Goal: Communication & Community: Answer question/provide support

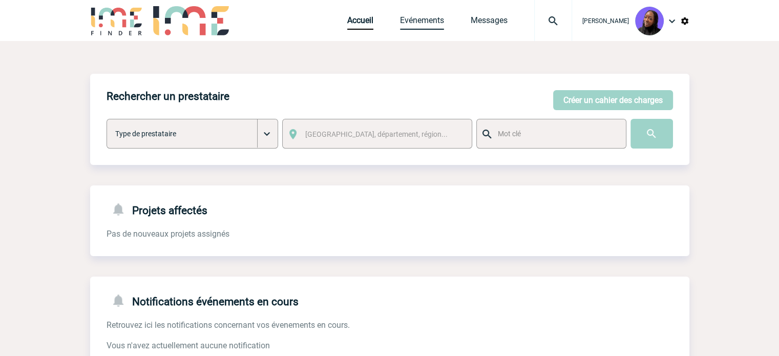
click at [436, 26] on link "Evénements" at bounding box center [422, 22] width 44 height 14
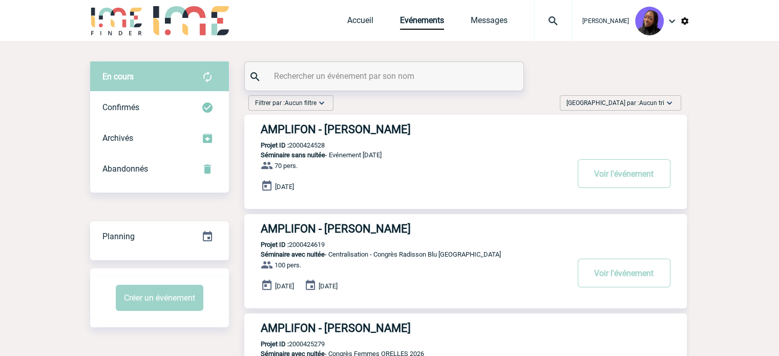
click at [362, 77] on input "text" at bounding box center [385, 76] width 228 height 15
paste input "2000425426"
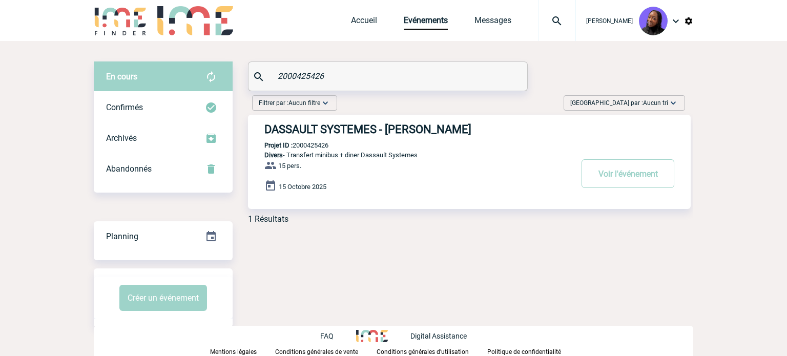
type input "2000425426"
click at [367, 125] on h3 "DASSAULT SYSTEMES - [PERSON_NAME]" at bounding box center [417, 129] width 307 height 13
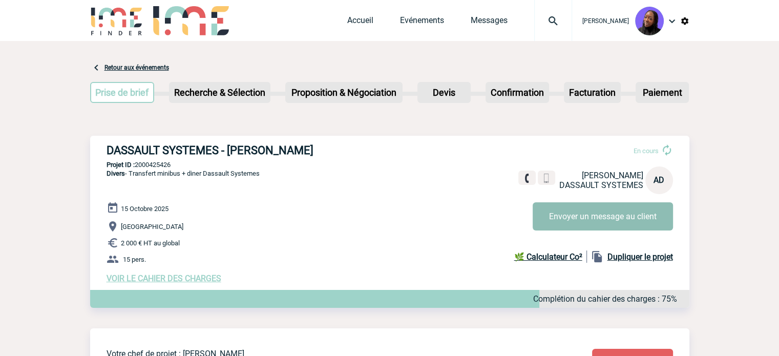
click at [625, 217] on button "Envoyer un message au client" at bounding box center [603, 216] width 140 height 28
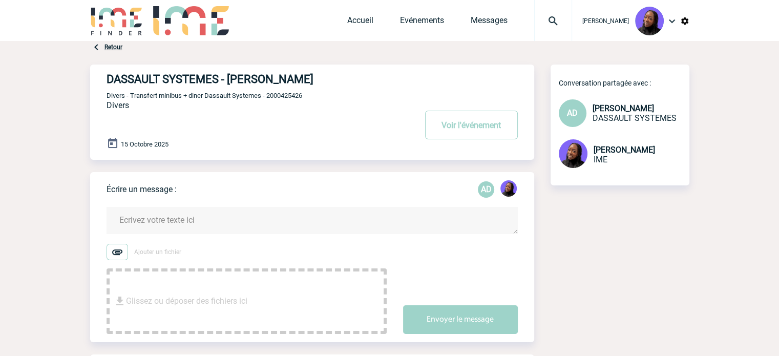
click at [173, 217] on textarea at bounding box center [312, 220] width 411 height 27
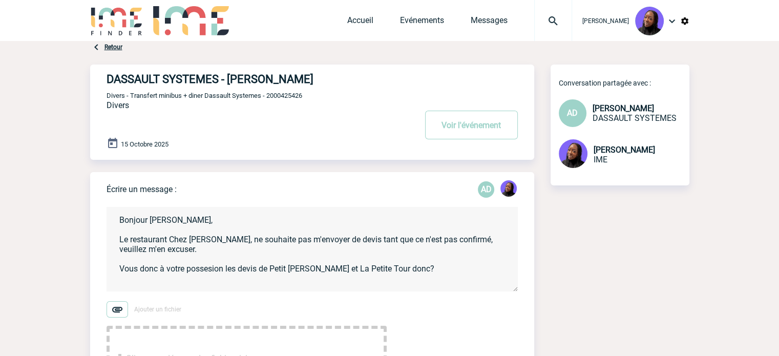
click at [203, 271] on textarea "Bonjour Anne-Catherine, Le restaurant Chez Francis, ne souhaite pas m'envoyer d…" at bounding box center [312, 249] width 411 height 84
click at [211, 263] on textarea "Bonjour Anne-Catherine, Le restaurant Chez Francis, ne souhaite pas m'envoyer d…" at bounding box center [312, 249] width 411 height 84
click at [209, 269] on textarea "Bonjour Anne-Catherine, Le restaurant Chez Francis, ne souhaite pas m'envoyer d…" at bounding box center [312, 249] width 411 height 84
click at [407, 270] on textarea "Bonjour Anne-Catherine, Le restaurant Chez Francis, ne souhaite pas m'envoyer d…" at bounding box center [312, 249] width 411 height 84
drag, startPoint x: 407, startPoint y: 270, endPoint x: 412, endPoint y: 268, distance: 5.7
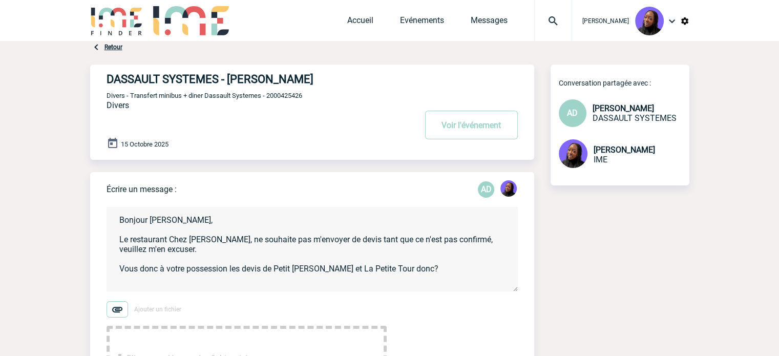
click at [412, 268] on textarea "Bonjour Anne-Catherine, Le restaurant Chez Francis, ne souhaite pas m'envoyer d…" at bounding box center [312, 249] width 411 height 84
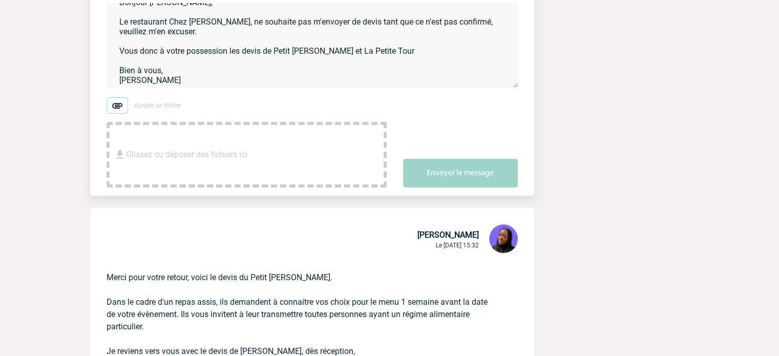
scroll to position [205, 0]
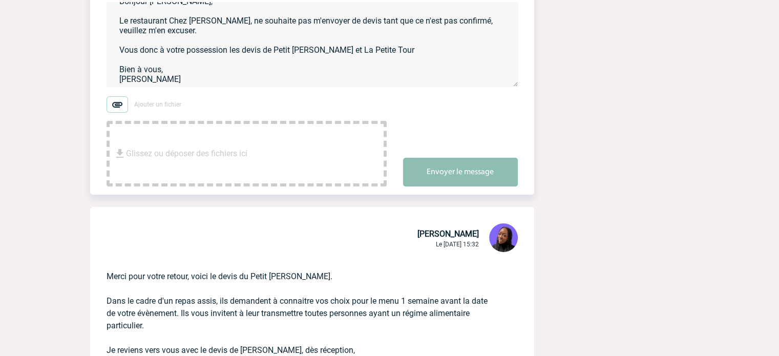
type textarea "Bonjour Anne-Catherine, Le restaurant Chez Francis, ne souhaite pas m'envoyer d…"
click at [450, 181] on button "Envoyer le message" at bounding box center [460, 172] width 115 height 29
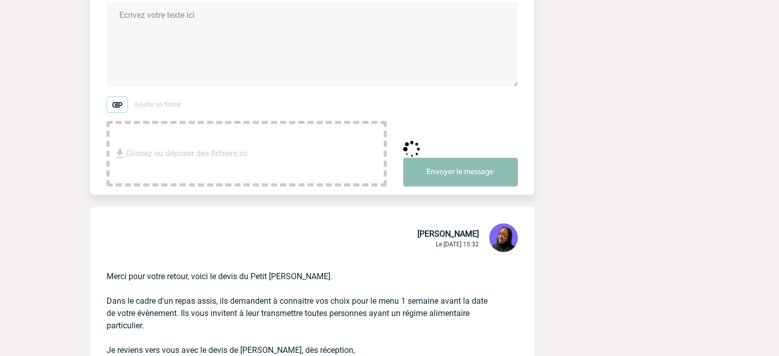
scroll to position [0, 0]
